Goal: Check status: Check status

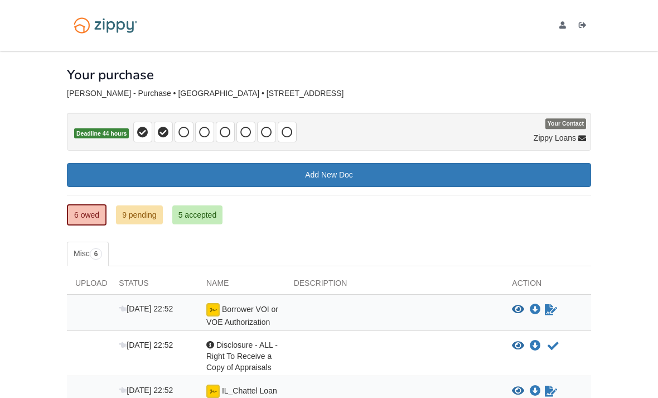
click at [193, 212] on link "5 accepted" at bounding box center [197, 214] width 51 height 19
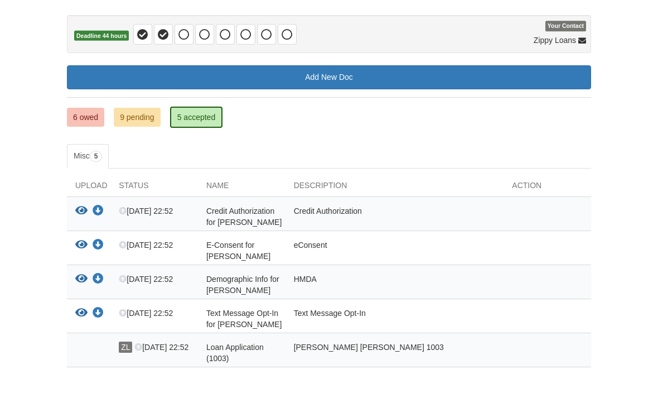
scroll to position [98, 0]
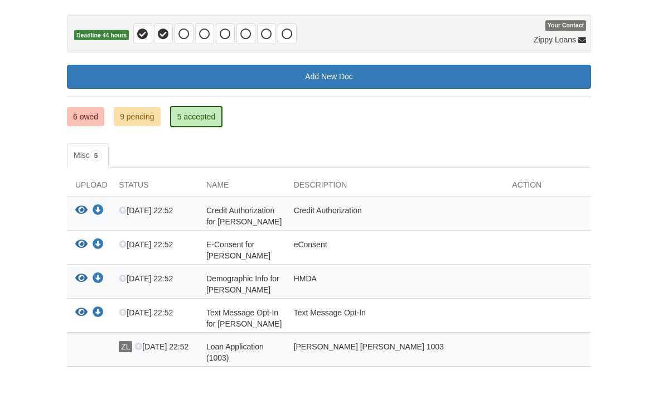
click at [76, 119] on link "6 owed" at bounding box center [85, 117] width 37 height 19
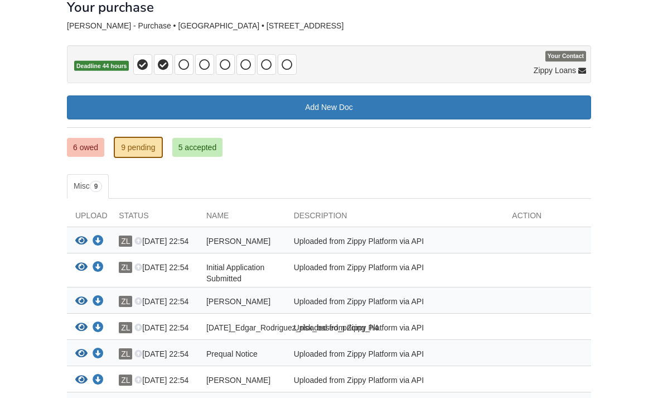
scroll to position [70, 0]
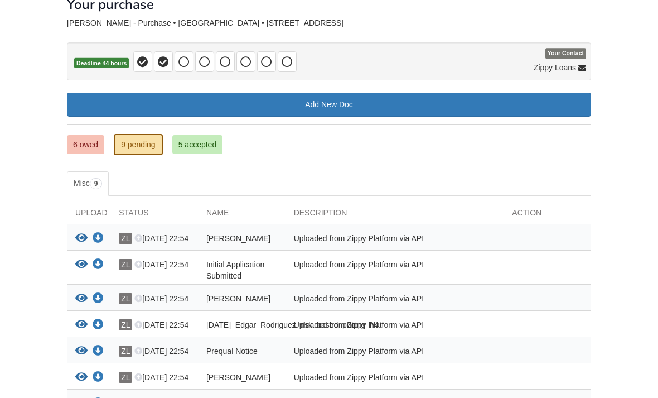
click at [81, 240] on icon "View Edgar_Rodriguez_privacy_notice" at bounding box center [81, 238] width 12 height 11
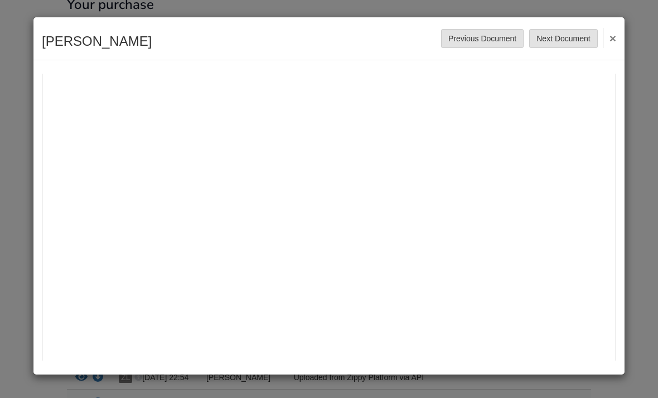
scroll to position [250, 0]
click at [610, 42] on button "×" at bounding box center [609, 38] width 13 height 20
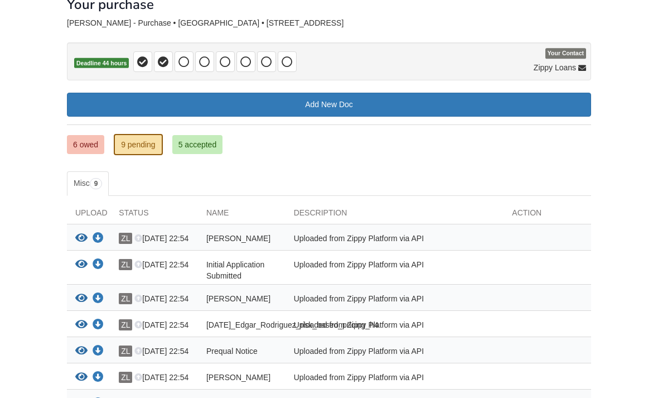
click at [74, 148] on link "6 owed" at bounding box center [85, 144] width 37 height 19
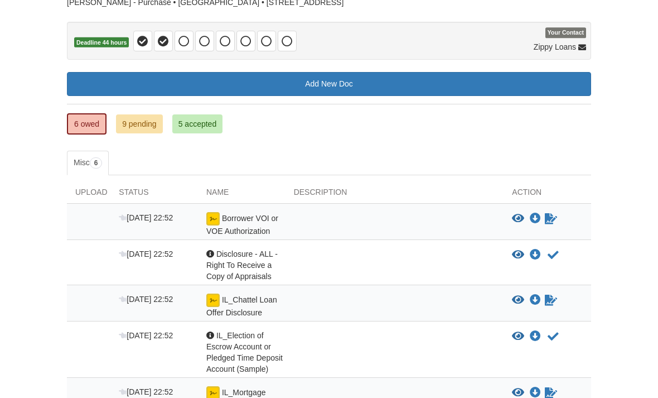
scroll to position [91, 0]
click at [518, 213] on icon "View Borrower VOI or VOE Authorization" at bounding box center [518, 218] width 12 height 11
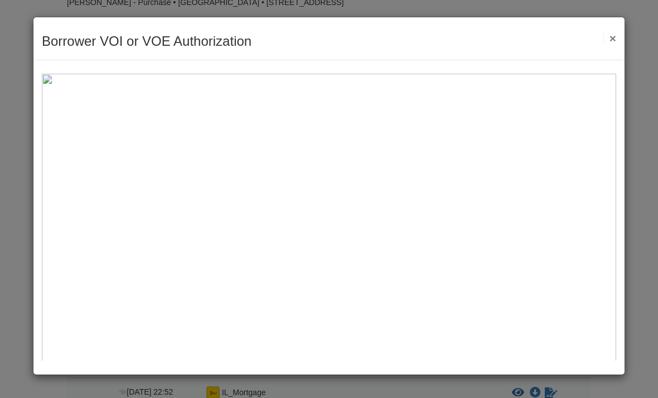
scroll to position [0, 0]
click at [604, 40] on button "×" at bounding box center [609, 38] width 13 height 12
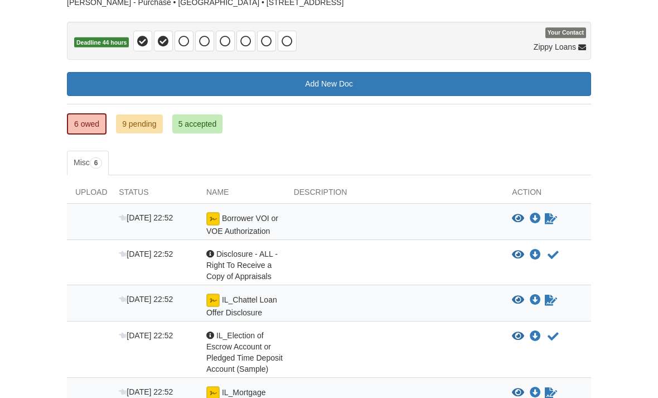
click at [550, 216] on icon "Sign Form" at bounding box center [551, 218] width 12 height 11
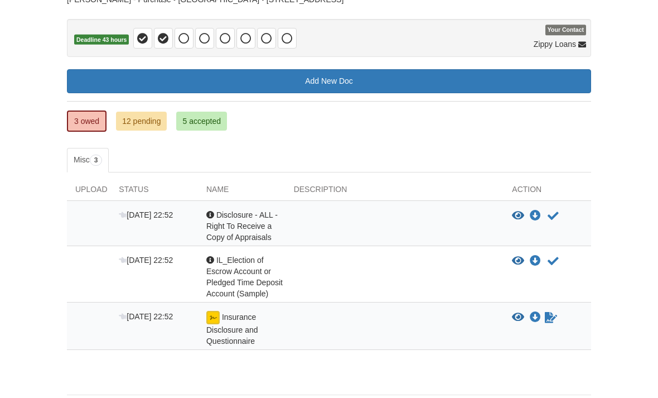
scroll to position [99, 0]
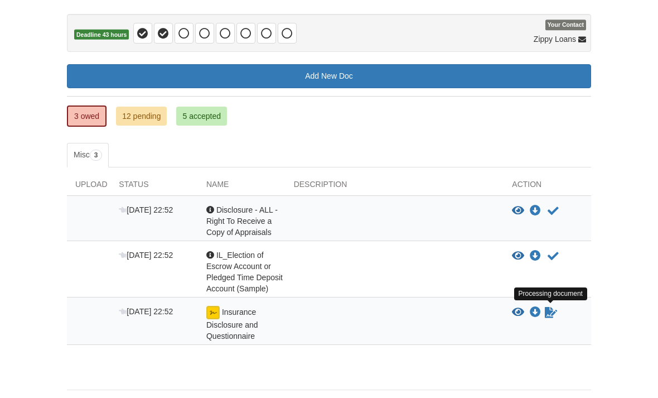
click at [549, 313] on icon "Waiting for your co-borrower to e-sign" at bounding box center [551, 312] width 12 height 11
click at [553, 313] on icon "Waiting for your co-borrower to e-sign" at bounding box center [551, 312] width 12 height 11
click at [552, 309] on icon "Waiting for your co-borrower to e-sign" at bounding box center [551, 312] width 12 height 11
click at [547, 315] on icon "Waiting for your co-borrower to e-sign" at bounding box center [551, 312] width 12 height 11
click at [218, 309] on img at bounding box center [212, 312] width 13 height 13
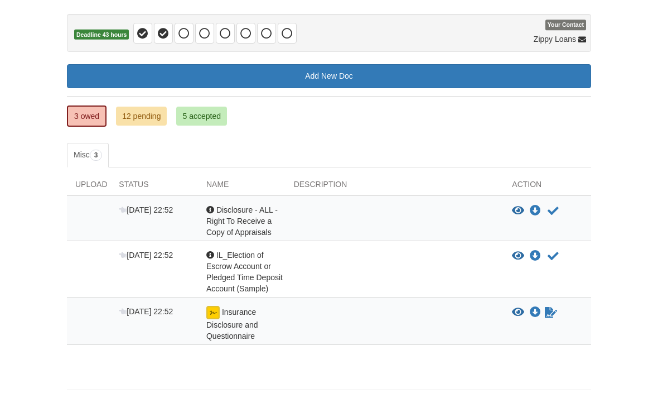
click at [217, 316] on img at bounding box center [212, 312] width 13 height 13
click at [516, 308] on icon "View Insurance Disclosure and Questionnaire" at bounding box center [518, 312] width 12 height 11
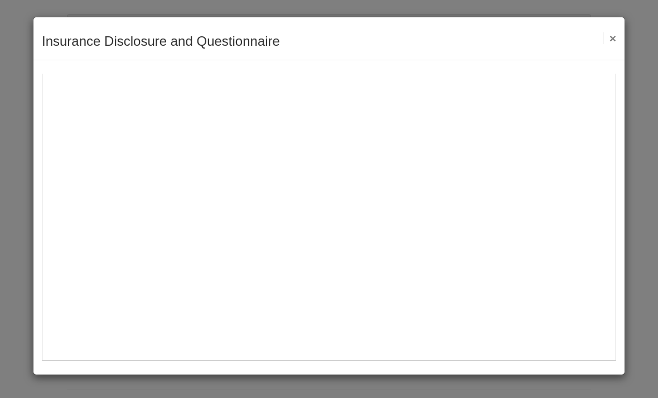
scroll to position [471, 0]
click at [616, 25] on div "Insurance Disclosure and Questionnaire Save Cancel Previous Document Next Docum…" at bounding box center [328, 38] width 591 height 43
click at [603, 32] on button "×" at bounding box center [609, 38] width 13 height 12
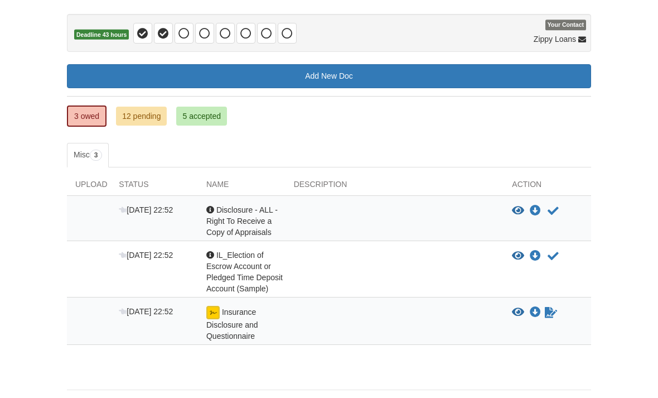
click at [558, 209] on icon "Acknowledge receipt of document" at bounding box center [553, 210] width 11 height 11
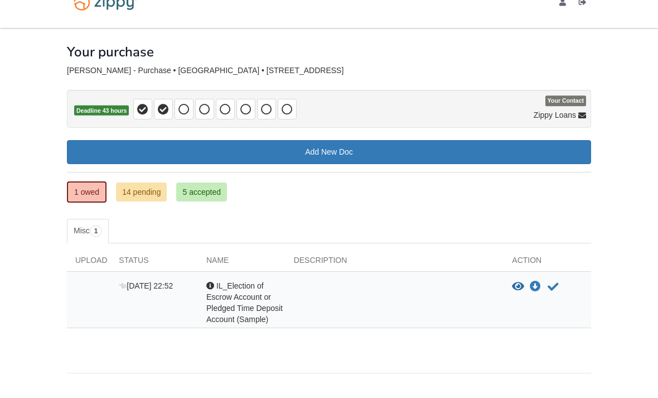
scroll to position [6, 0]
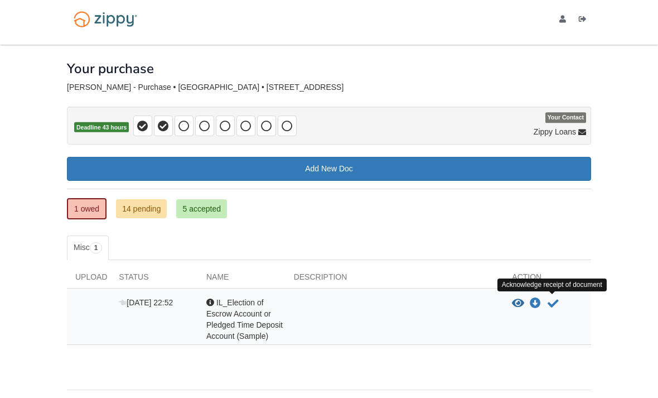
click at [556, 302] on icon "Acknowledge receipt of document" at bounding box center [553, 303] width 11 height 11
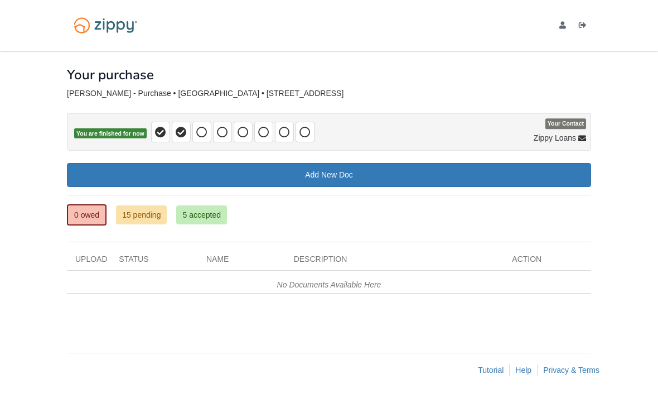
click at [150, 222] on link "15 pending" at bounding box center [141, 214] width 51 height 19
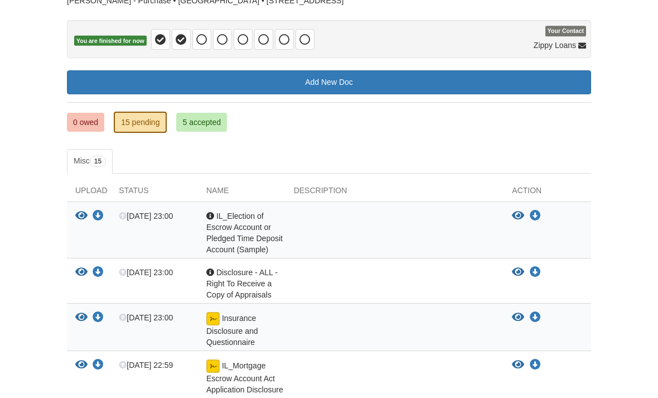
scroll to position [69, 0]
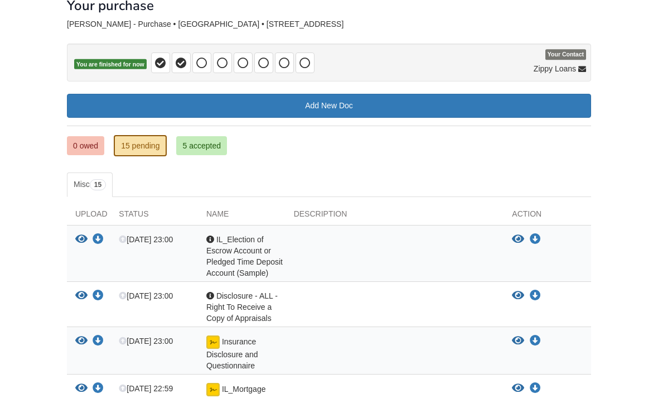
click at [188, 147] on link "5 accepted" at bounding box center [201, 145] width 51 height 19
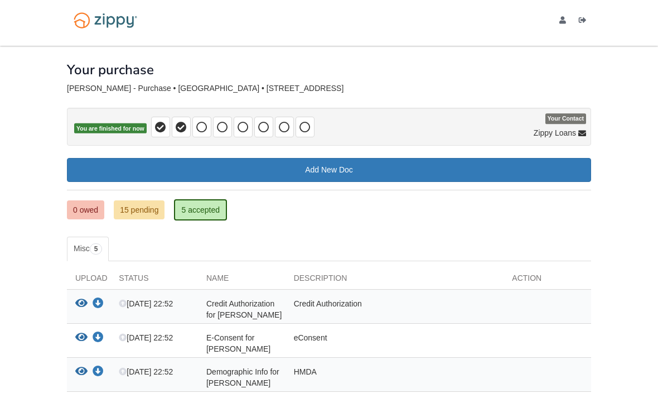
scroll to position [6, 0]
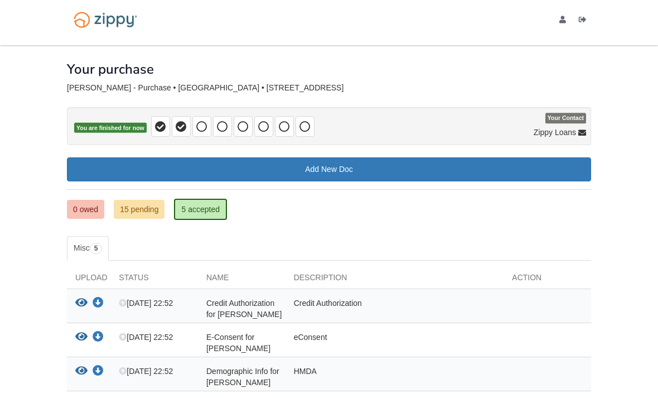
click at [79, 210] on link "0 owed" at bounding box center [85, 209] width 37 height 19
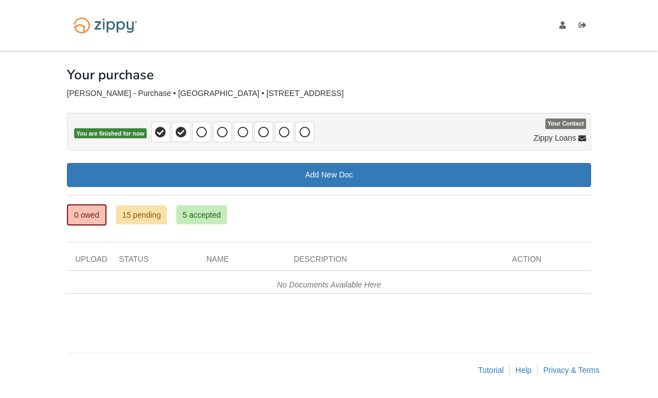
click at [297, 134] on span at bounding box center [305, 132] width 19 height 21
click at [285, 132] on icon at bounding box center [284, 132] width 11 height 11
click at [267, 133] on icon at bounding box center [263, 132] width 11 height 11
click at [207, 137] on span at bounding box center [201, 132] width 19 height 21
click at [222, 130] on icon at bounding box center [222, 132] width 11 height 11
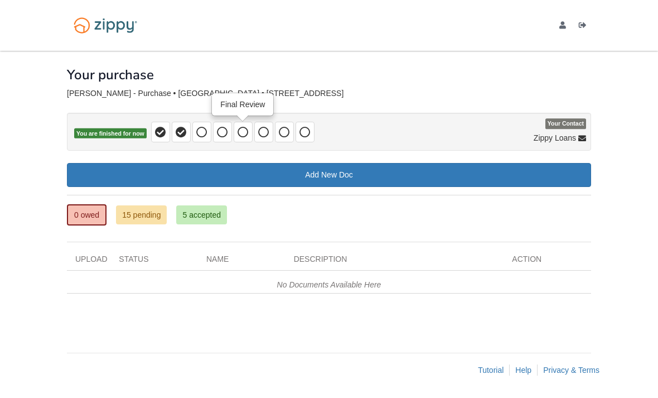
click at [246, 132] on icon at bounding box center [243, 132] width 11 height 11
click at [264, 133] on icon at bounding box center [263, 132] width 11 height 11
click at [283, 136] on icon at bounding box center [284, 132] width 11 height 11
click at [306, 138] on span at bounding box center [305, 132] width 19 height 21
click at [205, 135] on icon at bounding box center [201, 132] width 11 height 11
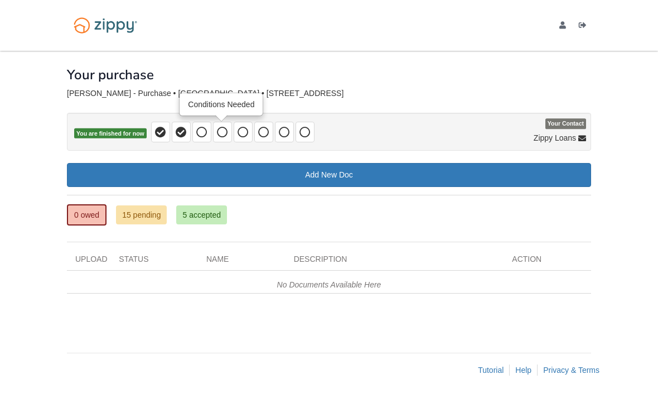
click at [220, 138] on span at bounding box center [222, 132] width 19 height 21
click at [241, 137] on icon at bounding box center [243, 132] width 11 height 11
click at [198, 135] on icon at bounding box center [201, 132] width 11 height 11
click at [168, 137] on span at bounding box center [160, 132] width 19 height 21
click at [184, 132] on icon at bounding box center [181, 132] width 11 height 11
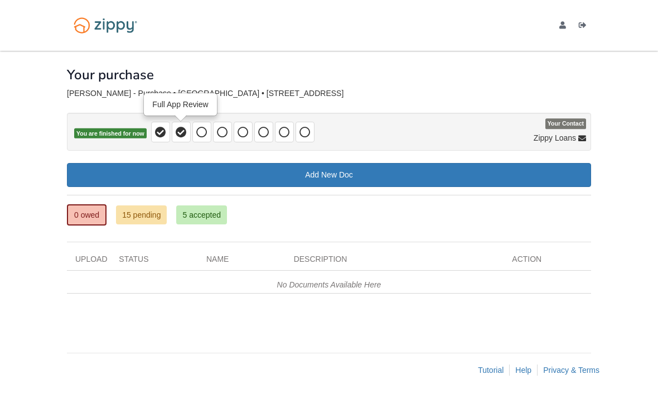
click at [161, 136] on icon at bounding box center [160, 132] width 11 height 11
click at [188, 133] on span at bounding box center [181, 132] width 19 height 21
click at [205, 132] on icon at bounding box center [201, 132] width 11 height 11
click at [228, 137] on span at bounding box center [222, 132] width 19 height 21
click at [248, 134] on icon at bounding box center [243, 132] width 11 height 11
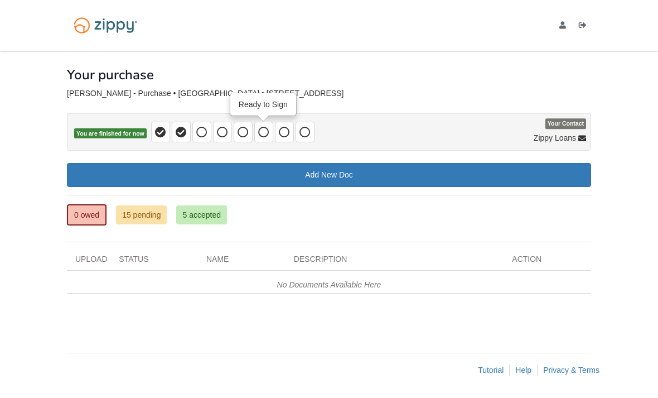
click at [270, 133] on span at bounding box center [263, 132] width 19 height 21
click at [291, 127] on span at bounding box center [284, 132] width 19 height 21
click at [306, 136] on icon at bounding box center [304, 132] width 11 height 11
